Goal: Task Accomplishment & Management: Manage account settings

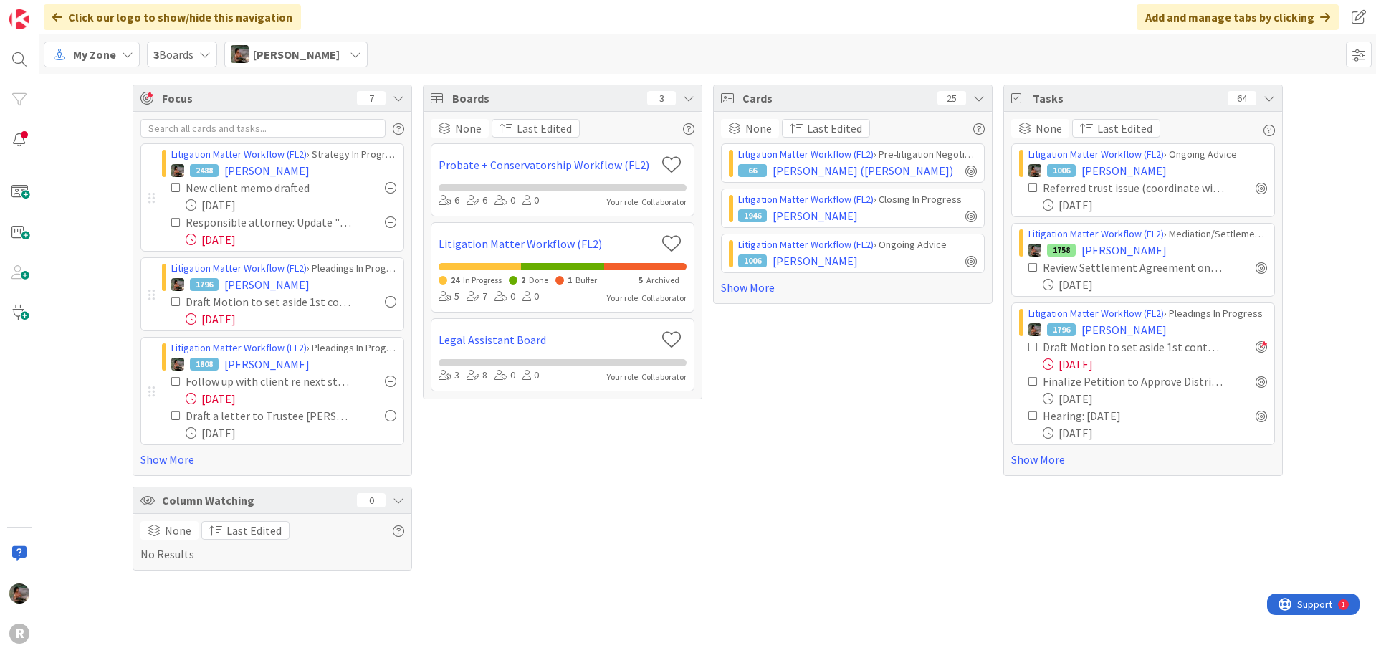
click at [234, 319] on div "[DATE]" at bounding box center [291, 318] width 211 height 17
click at [243, 284] on span "[PERSON_NAME]" at bounding box center [266, 284] width 85 height 17
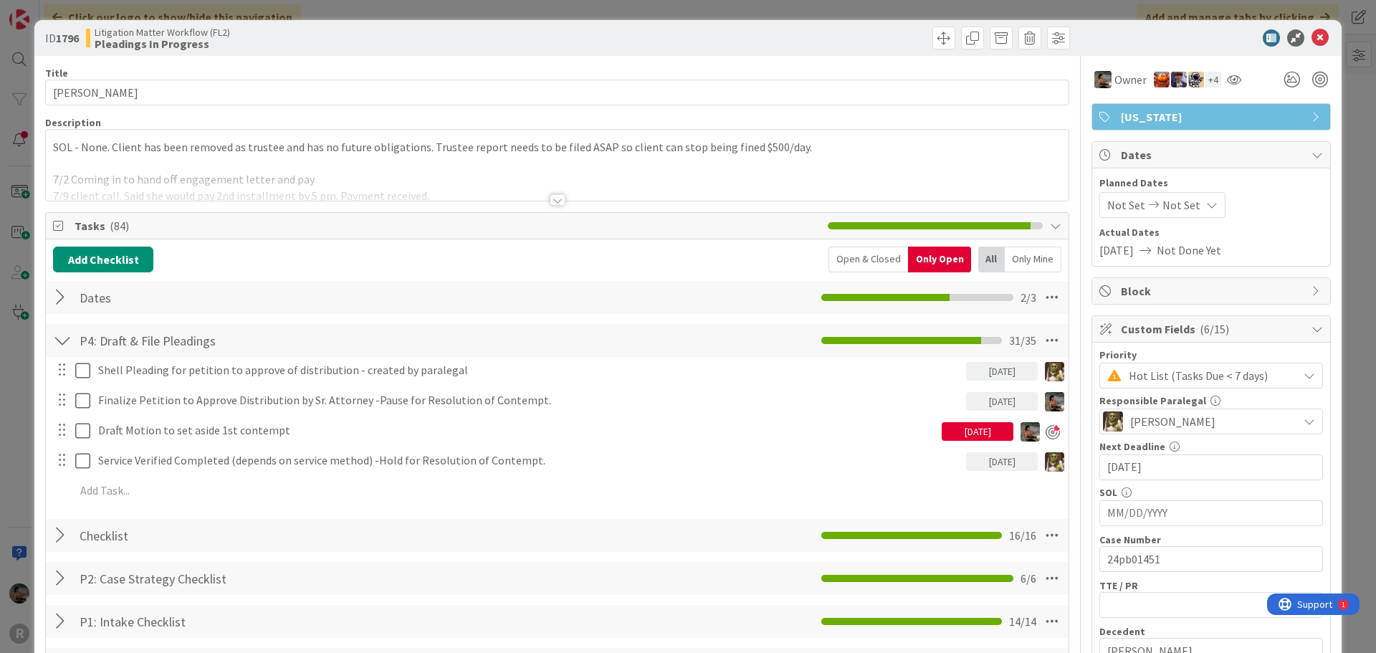
click at [965, 434] on div "[DATE]" at bounding box center [978, 431] width 72 height 19
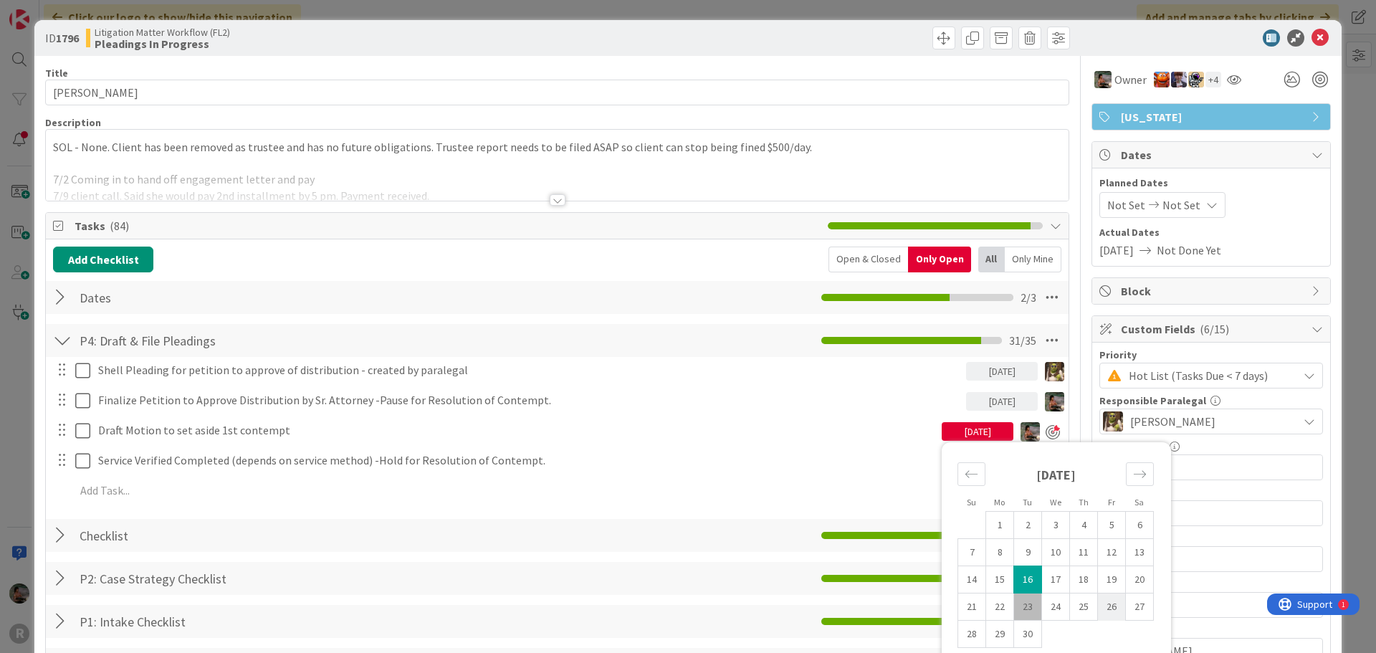
click at [1099, 602] on td "26" at bounding box center [1112, 607] width 28 height 27
type input "[DATE]"
click at [743, 267] on div "Add Checklist Open & Closed Only Open All Only Mine" at bounding box center [557, 260] width 1009 height 26
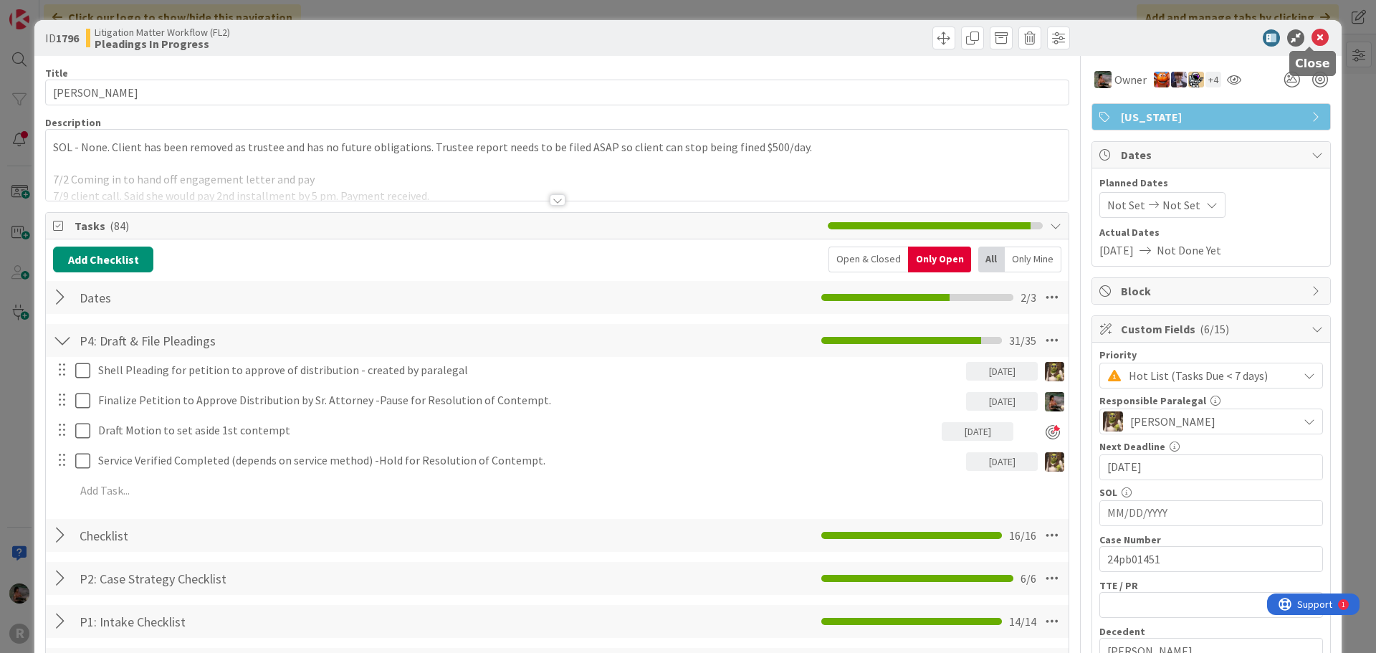
click at [1313, 37] on icon at bounding box center [1320, 37] width 17 height 17
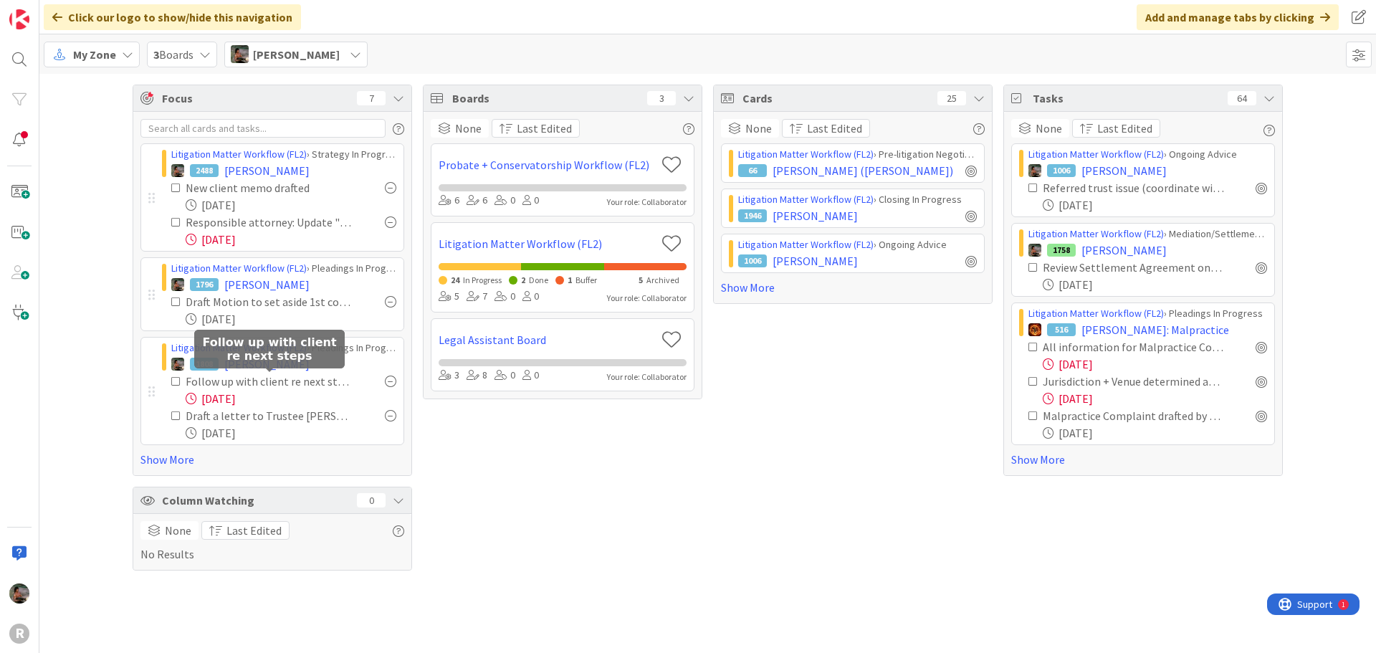
click at [270, 381] on div "Follow up with client re next steps" at bounding box center [270, 381] width 168 height 17
click at [249, 361] on span "[PERSON_NAME]" at bounding box center [266, 364] width 85 height 17
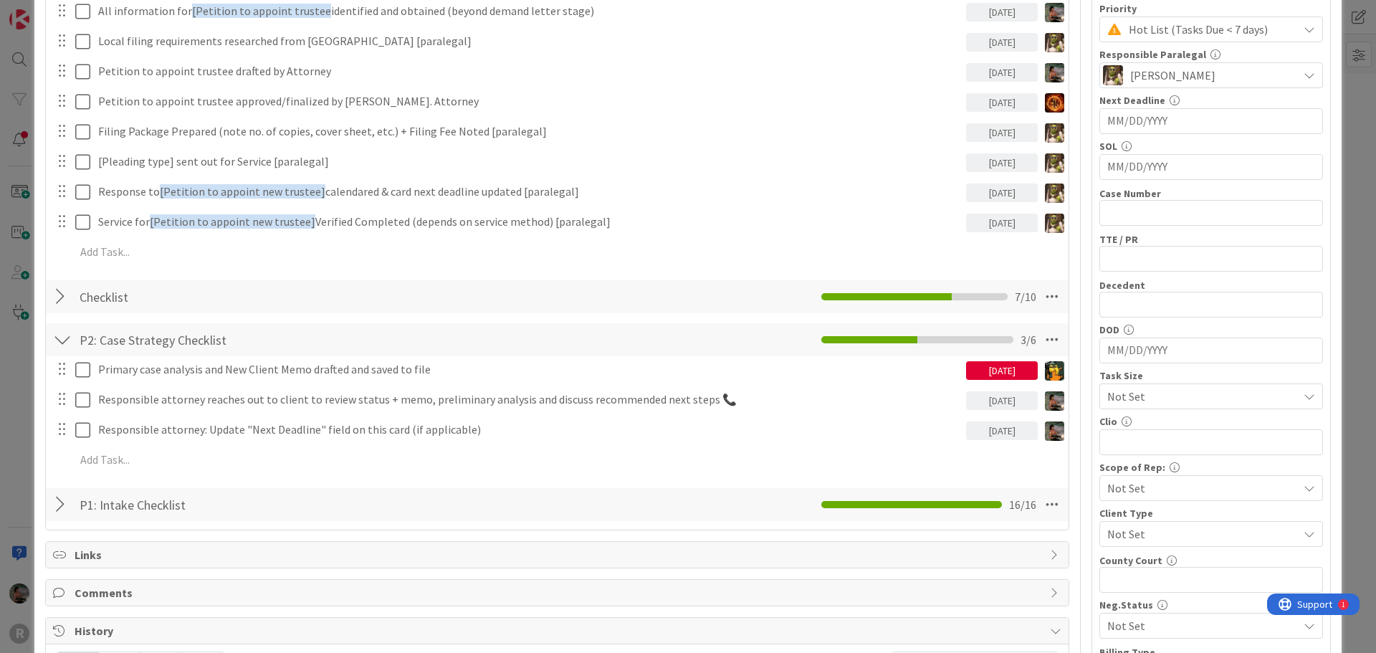
scroll to position [358, 0]
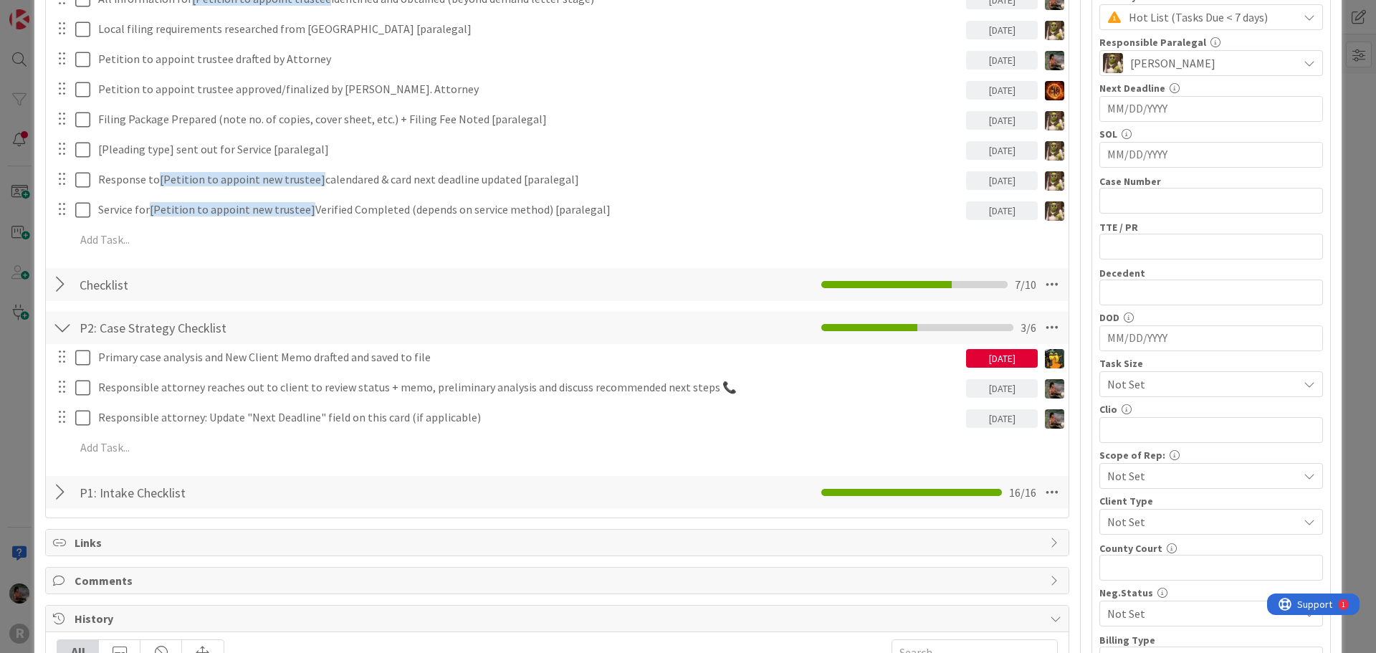
click at [422, 286] on div "Checklist Checklist Name 9 / 64 Checklist 7 / 10" at bounding box center [557, 284] width 1023 height 33
click at [49, 289] on div "Checklist Checklist Name 9 / 64 Checklist 7 / 10" at bounding box center [557, 284] width 1023 height 33
click at [61, 286] on div at bounding box center [62, 285] width 19 height 26
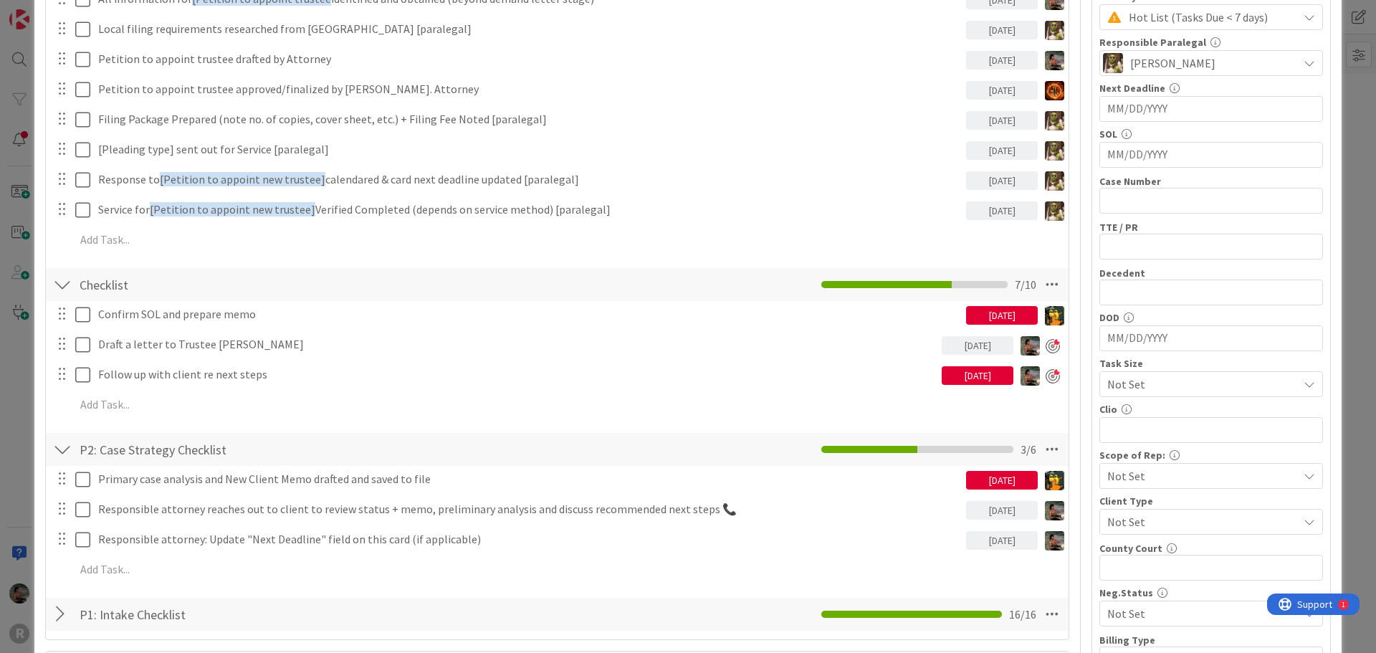
click at [966, 377] on div "[DATE]" at bounding box center [978, 375] width 72 height 19
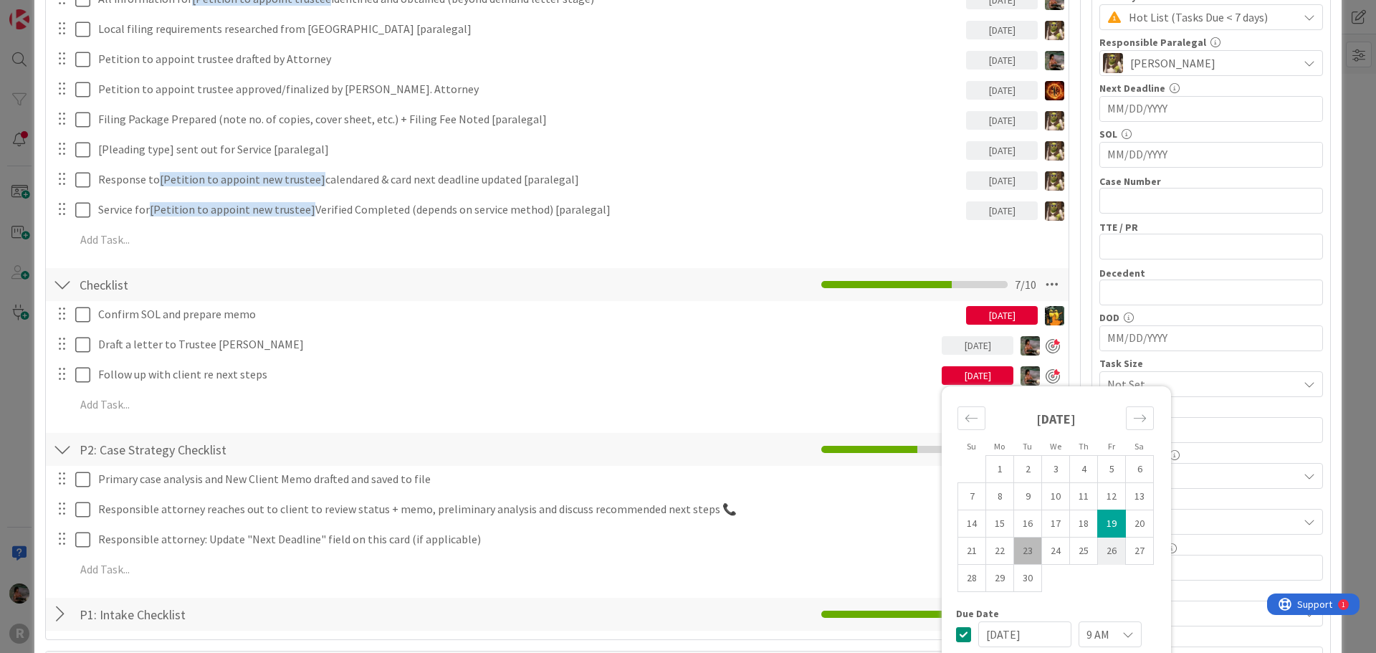
click at [1100, 551] on td "26" at bounding box center [1112, 551] width 28 height 27
click at [1021, 553] on td "23" at bounding box center [1028, 551] width 28 height 27
type input "[DATE]"
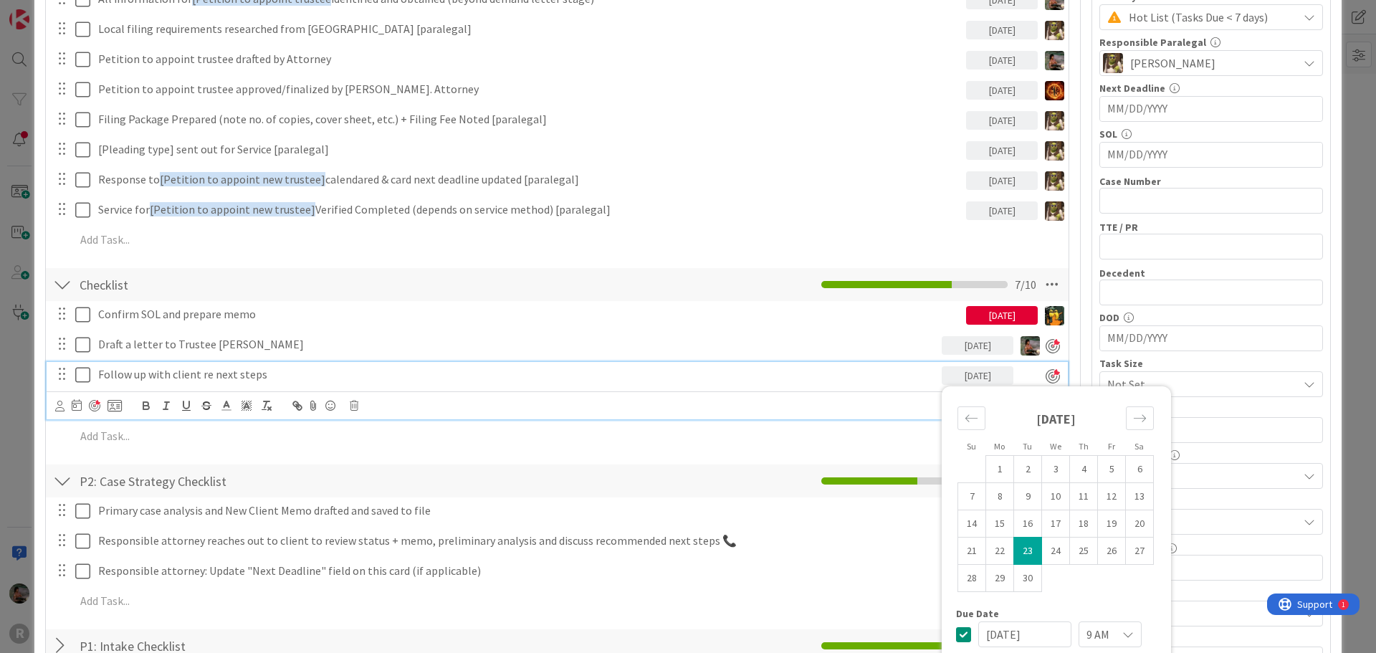
click at [798, 374] on p "Follow up with client re next steps" at bounding box center [517, 374] width 838 height 16
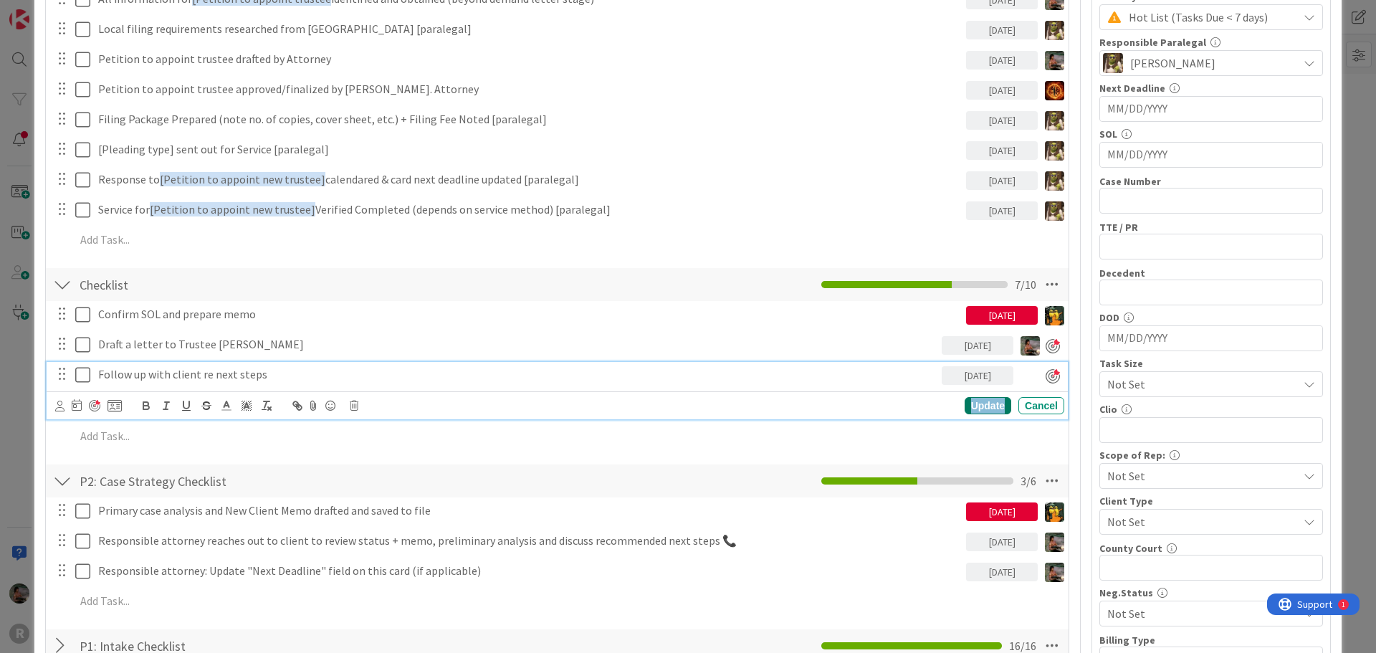
click at [992, 409] on div "Update" at bounding box center [988, 405] width 47 height 17
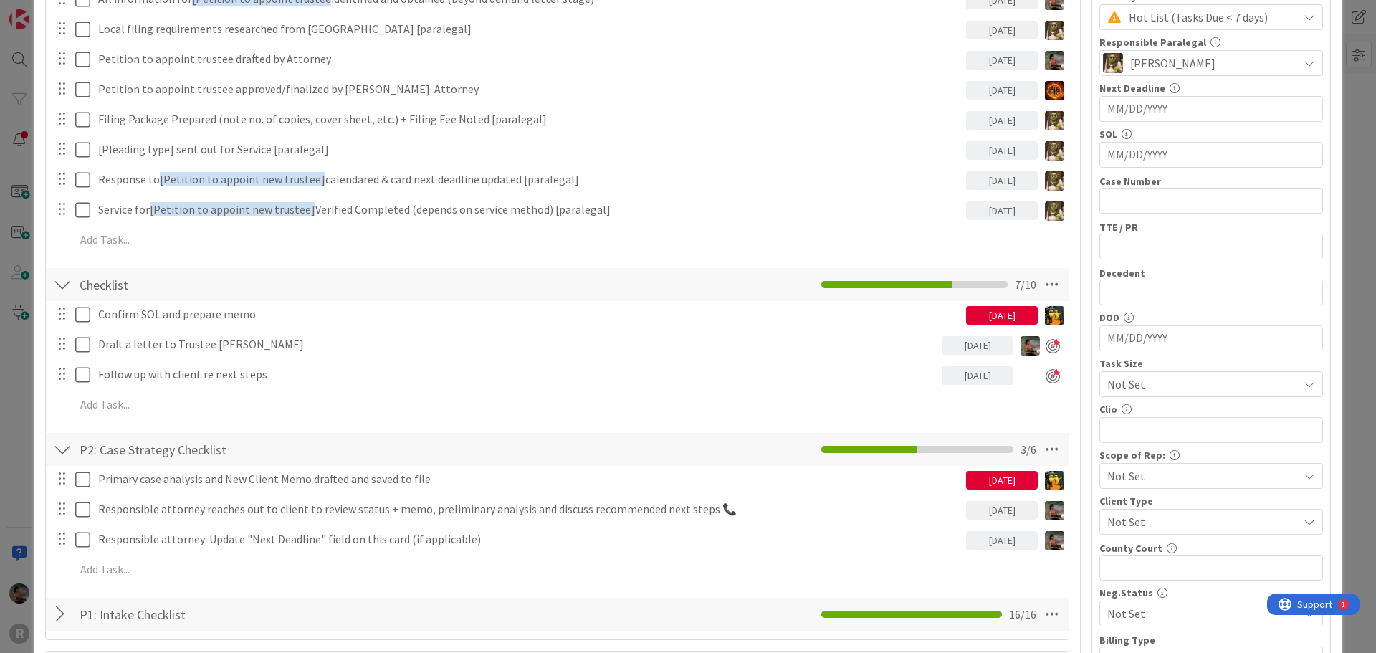
scroll to position [0, 0]
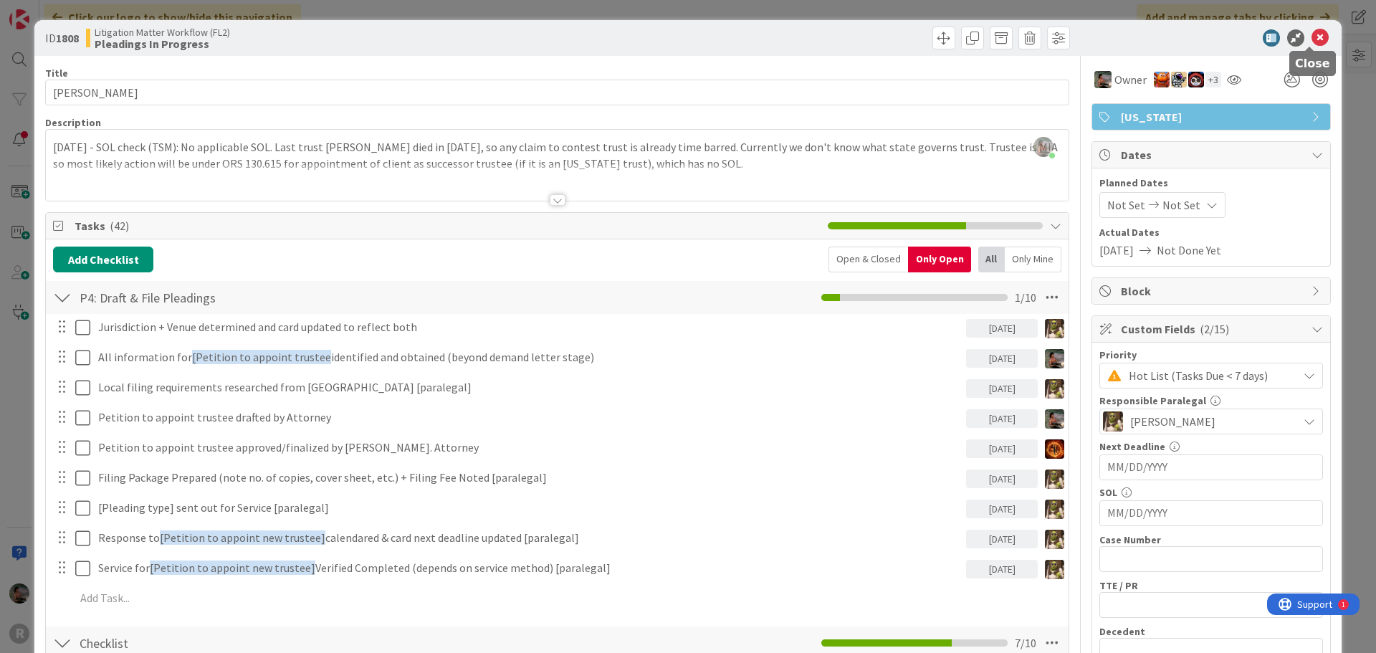
click at [1312, 39] on icon at bounding box center [1320, 37] width 17 height 17
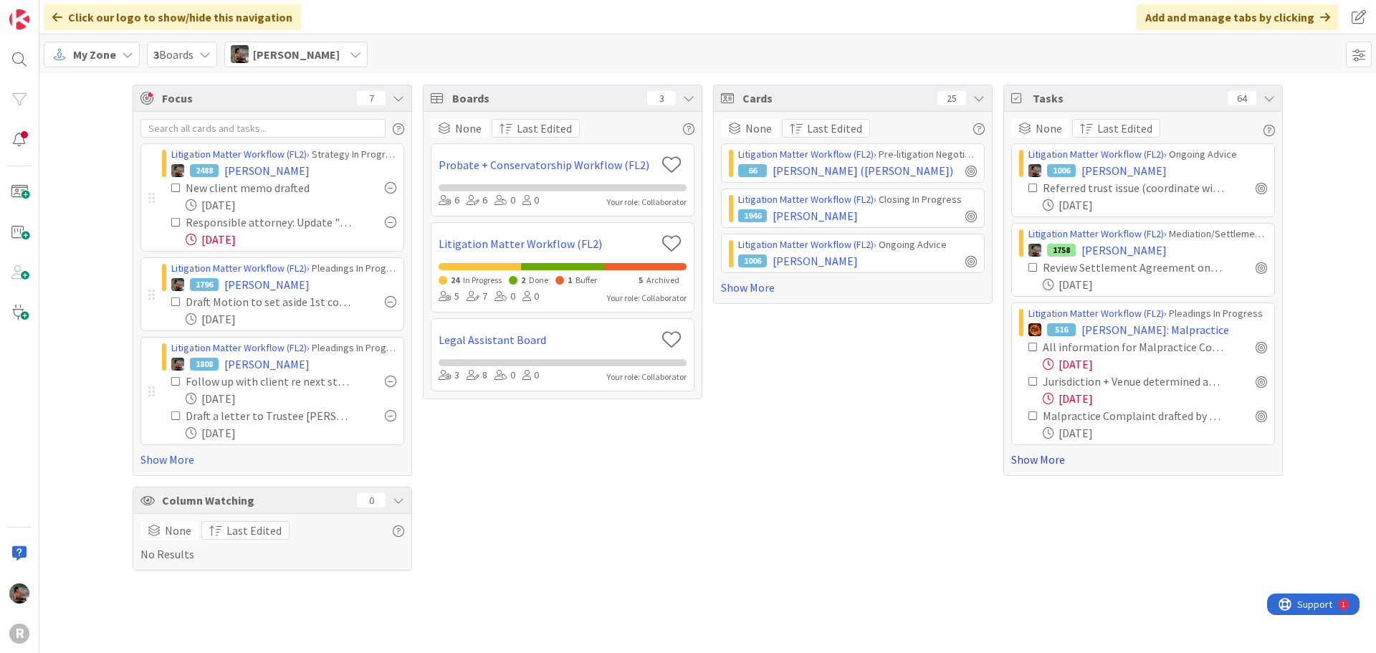
click at [1027, 457] on link "Show More" at bounding box center [1144, 459] width 264 height 17
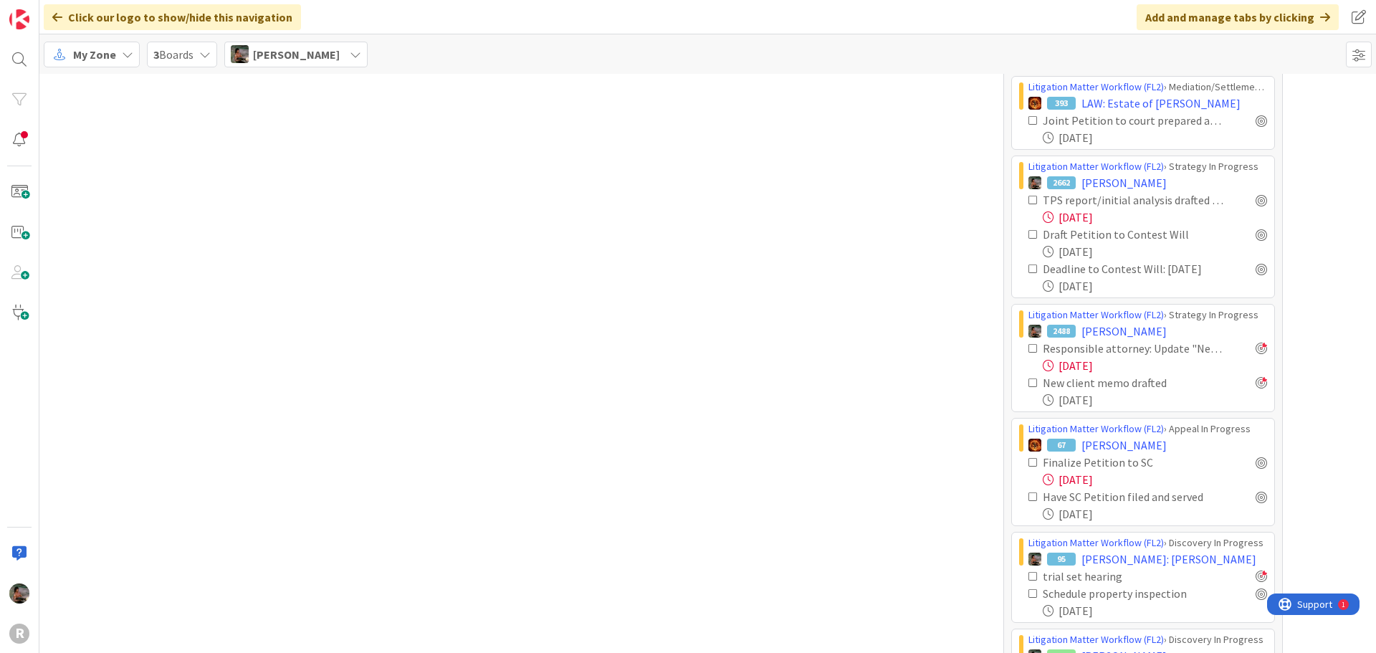
scroll to position [1004, 0]
click at [1094, 479] on div "[DATE]" at bounding box center [1155, 478] width 224 height 17
click at [1122, 444] on span "[PERSON_NAME]" at bounding box center [1124, 444] width 85 height 17
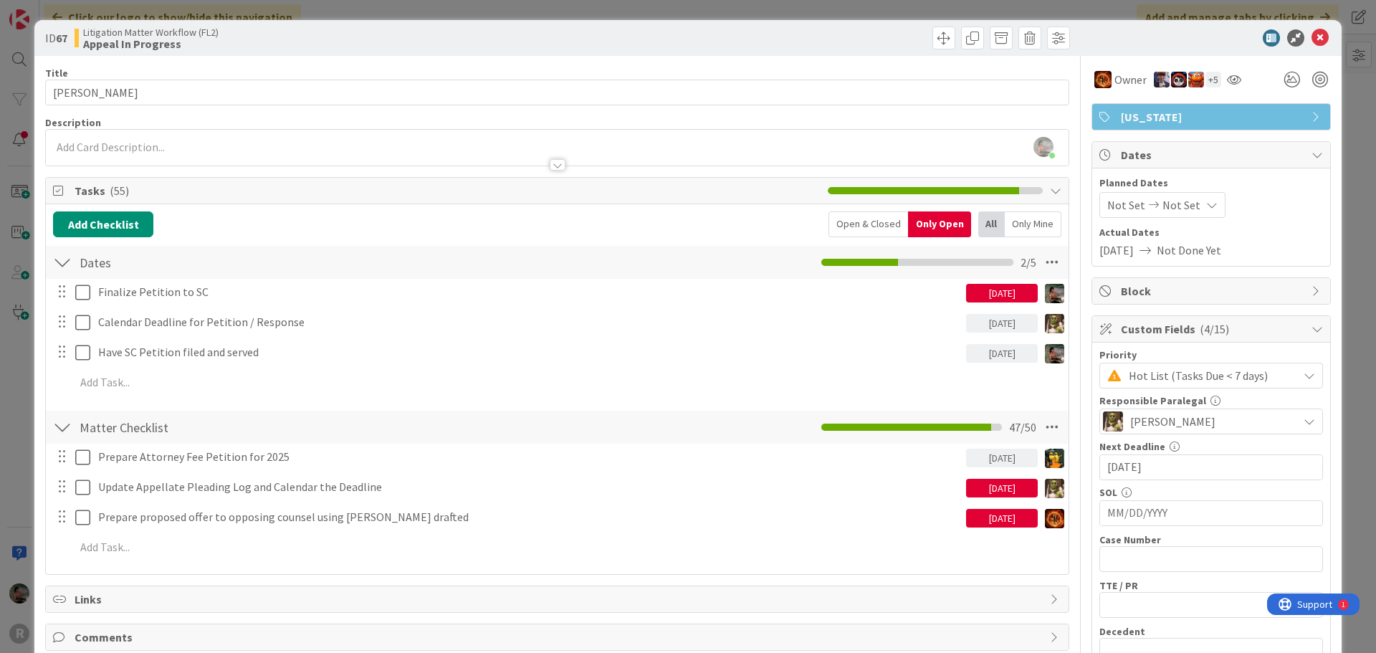
click at [992, 295] on div "[DATE]" at bounding box center [1002, 293] width 72 height 19
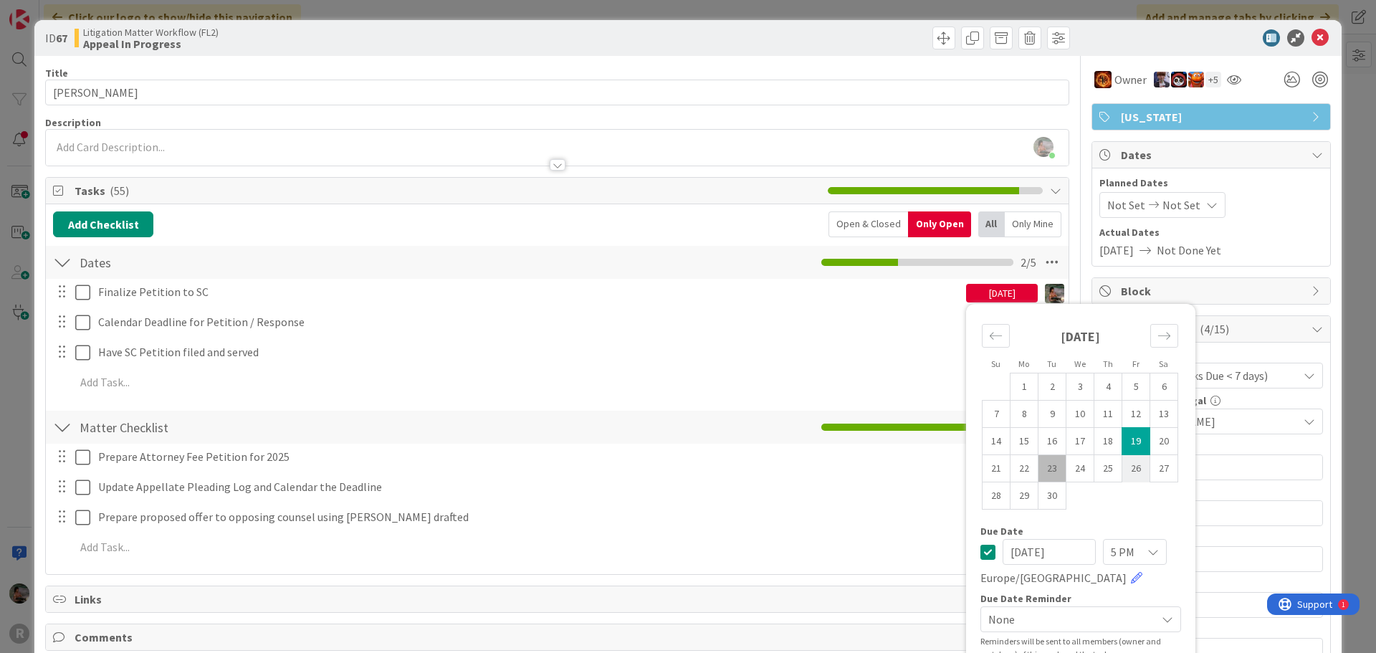
click at [1130, 467] on td "26" at bounding box center [1137, 468] width 28 height 27
type input "[DATE]"
click at [720, 267] on div "Dates Checklist Name 5 / 64 Dates 2 / 5" at bounding box center [557, 262] width 1023 height 33
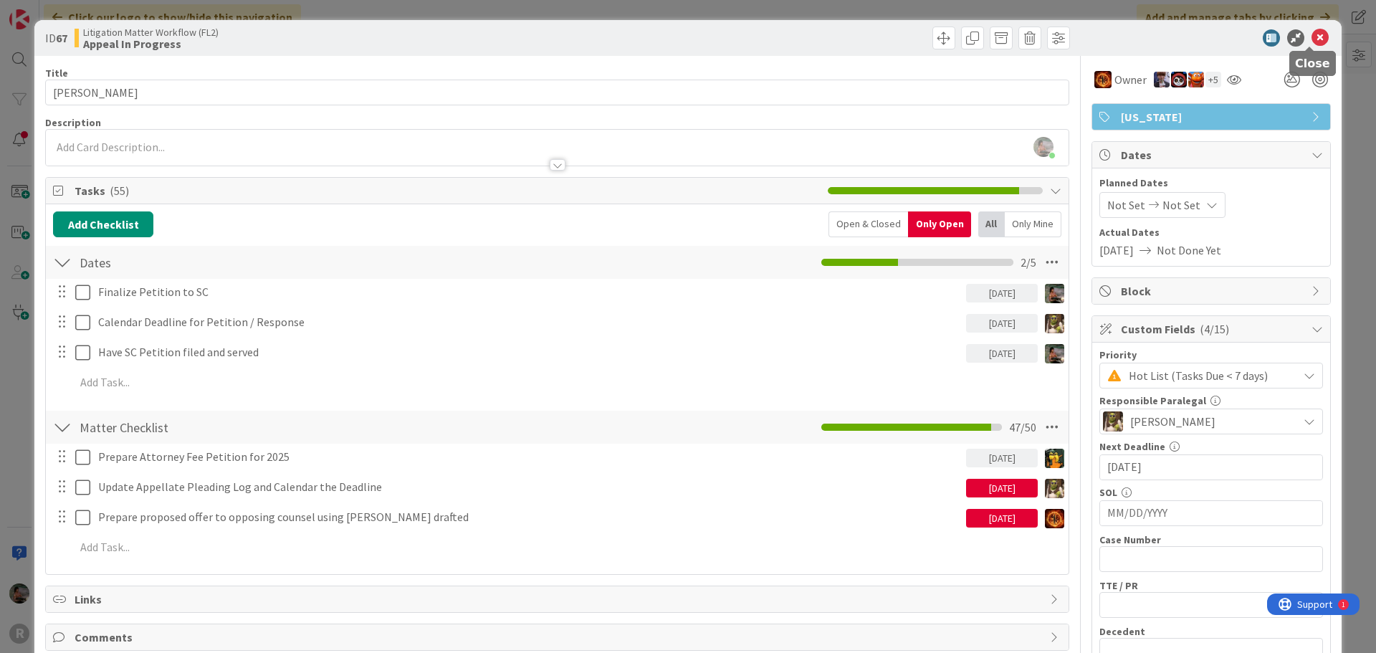
click at [1315, 40] on icon at bounding box center [1320, 37] width 17 height 17
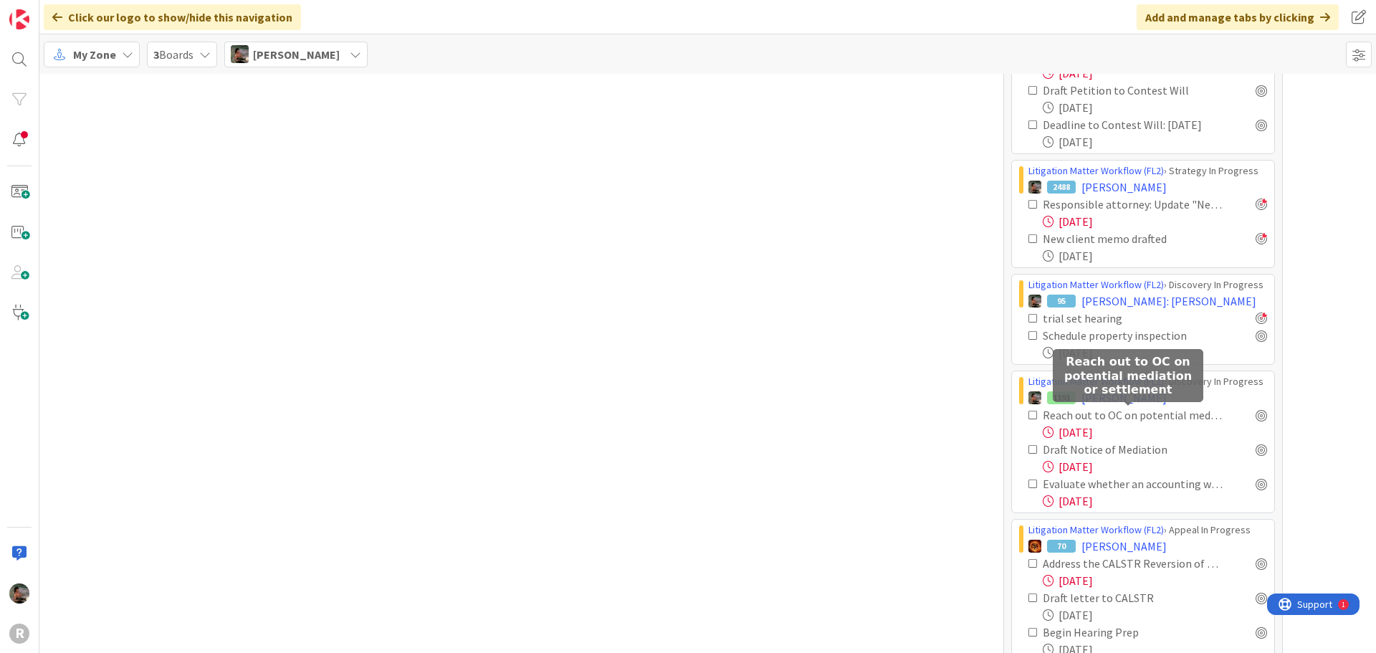
click at [1169, 416] on div "Reach out to OC on potential mediation or settlement" at bounding box center [1133, 414] width 181 height 17
click at [1100, 396] on span "[PERSON_NAME]" at bounding box center [1124, 397] width 85 height 17
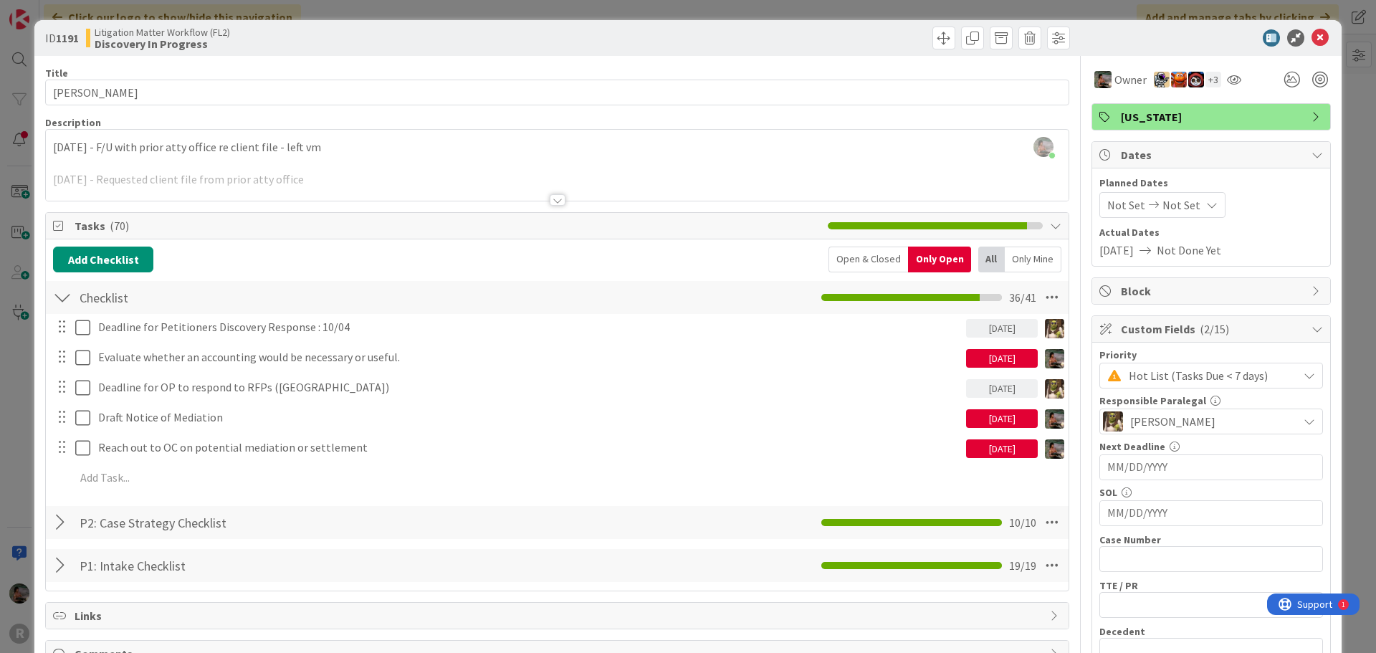
click at [983, 444] on div "[DATE]" at bounding box center [1002, 448] width 72 height 19
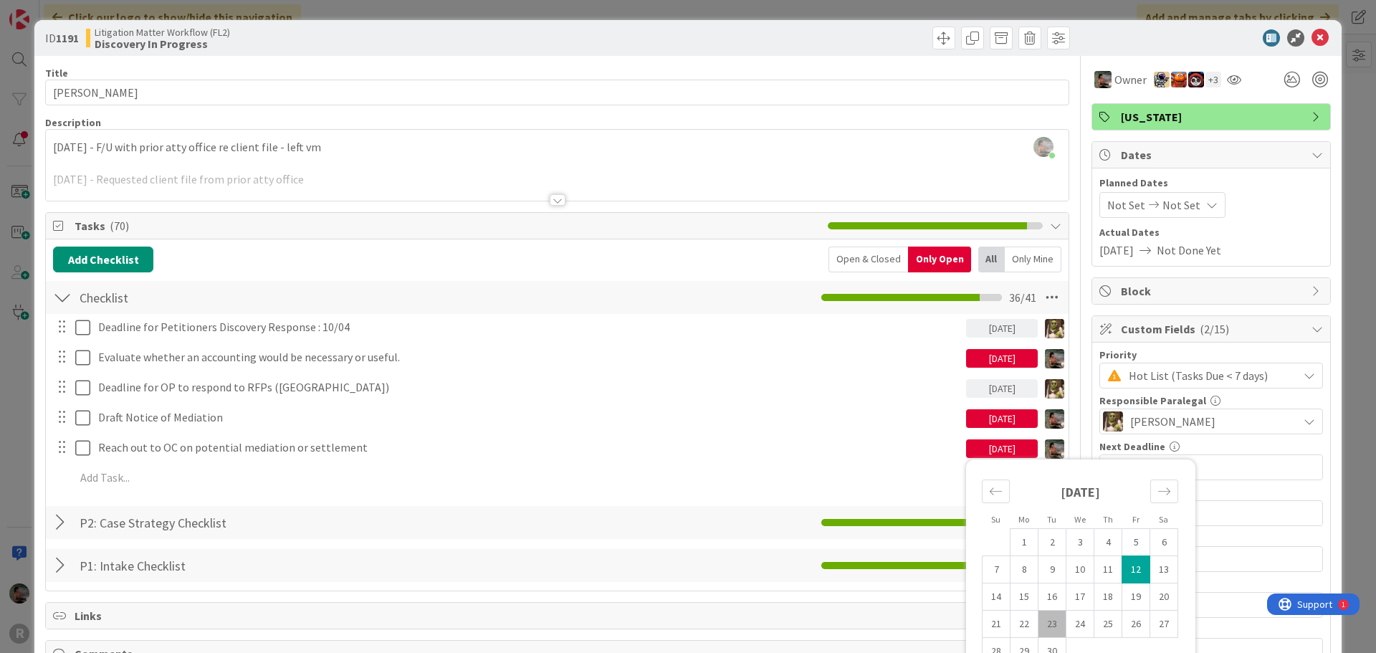
click at [1048, 622] on td "23" at bounding box center [1053, 624] width 28 height 27
type input "[DATE]"
click at [1006, 417] on div "[DATE]" at bounding box center [1002, 418] width 72 height 19
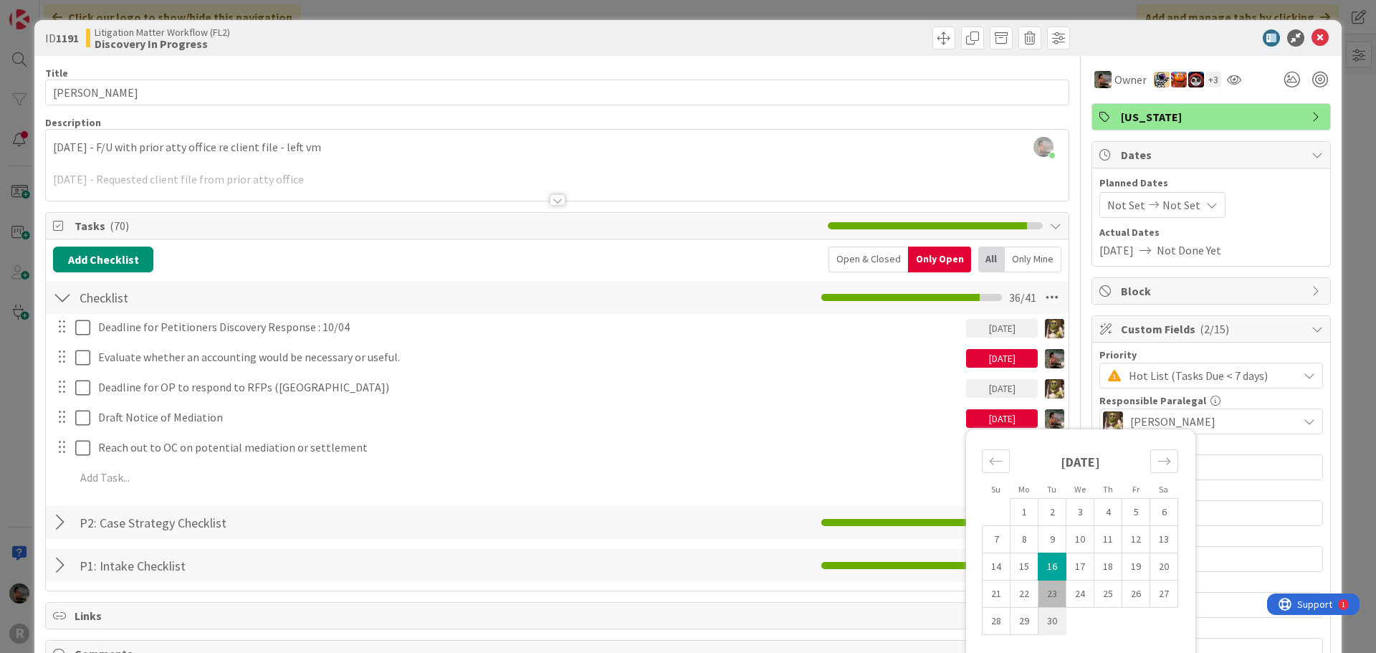
click at [1044, 617] on td "30" at bounding box center [1053, 621] width 28 height 27
type input "[DATE]"
click at [1312, 40] on icon at bounding box center [1320, 37] width 17 height 17
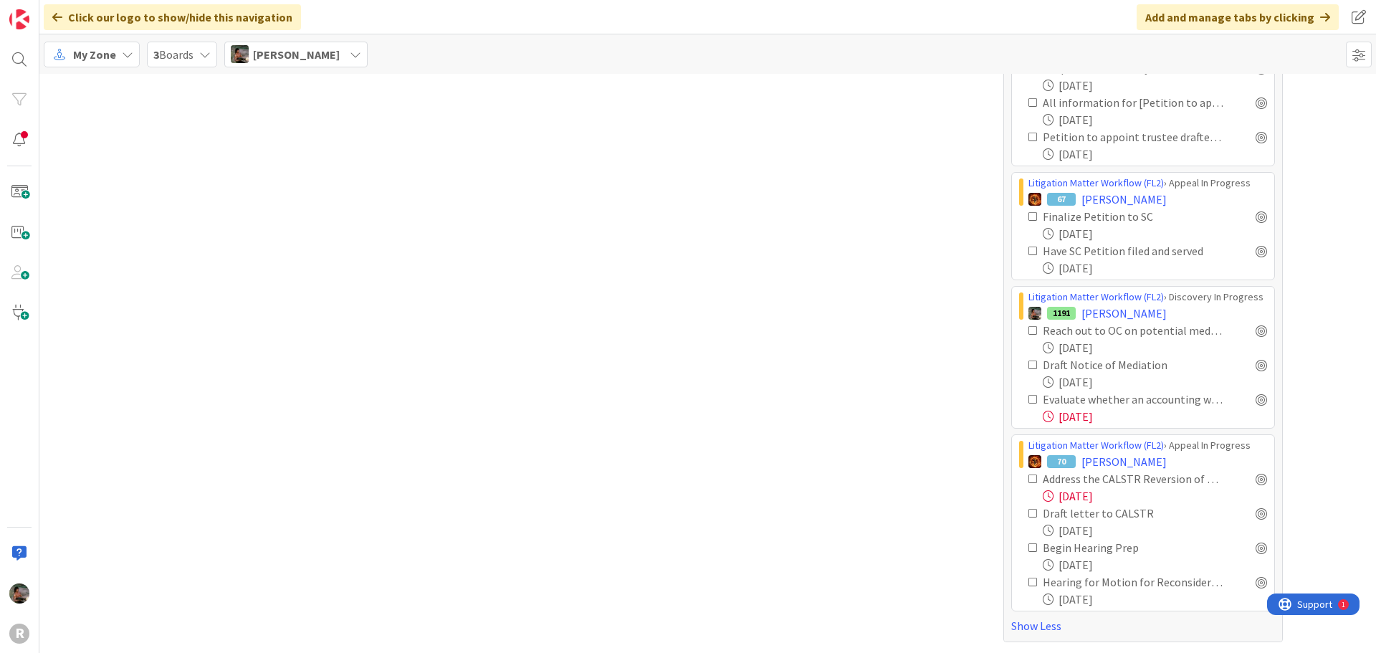
scroll to position [2608, 0]
